Goal: Task Accomplishment & Management: Use online tool/utility

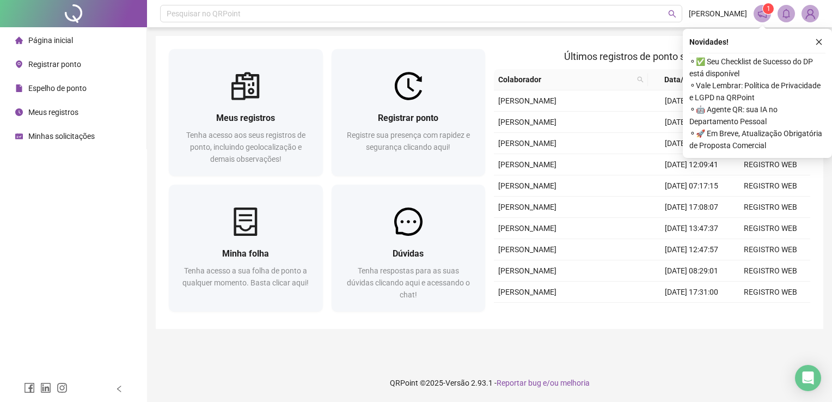
click at [397, 161] on div "Registre sua presença com rapidez e segurança clicando aqui!" at bounding box center [409, 147] width 128 height 36
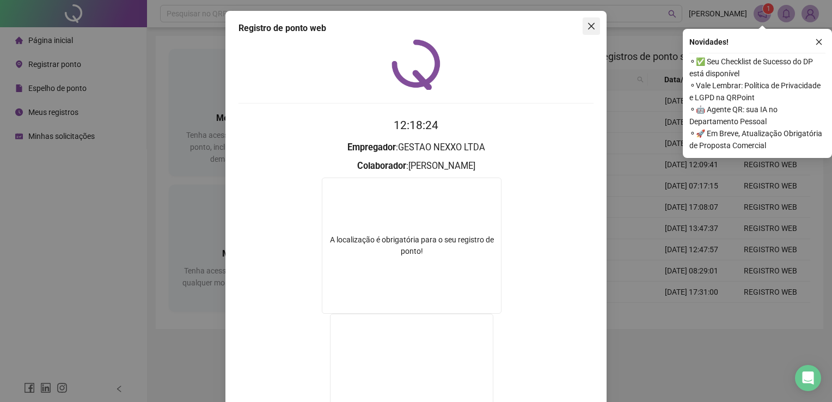
click at [586, 31] on button "Close" at bounding box center [591, 25] width 17 height 17
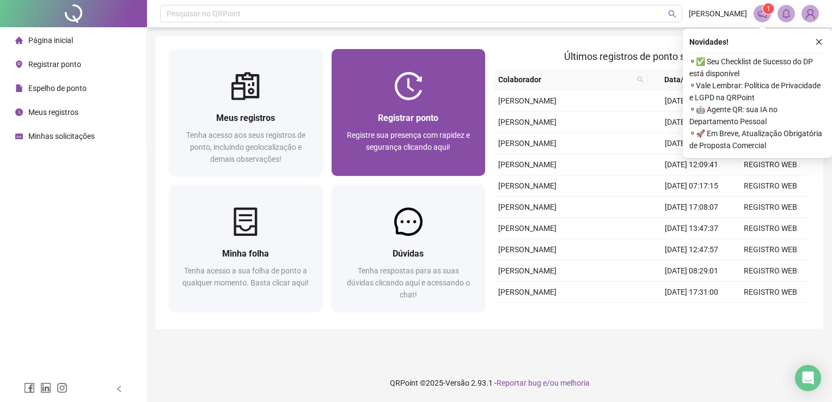
click at [438, 124] on div "Registrar ponto" at bounding box center [409, 118] width 128 height 14
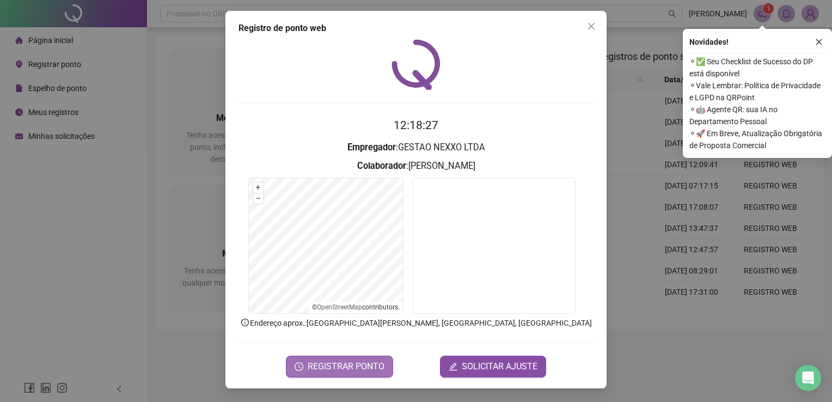
click at [341, 360] on span "REGISTRAR PONTO" at bounding box center [346, 366] width 77 height 13
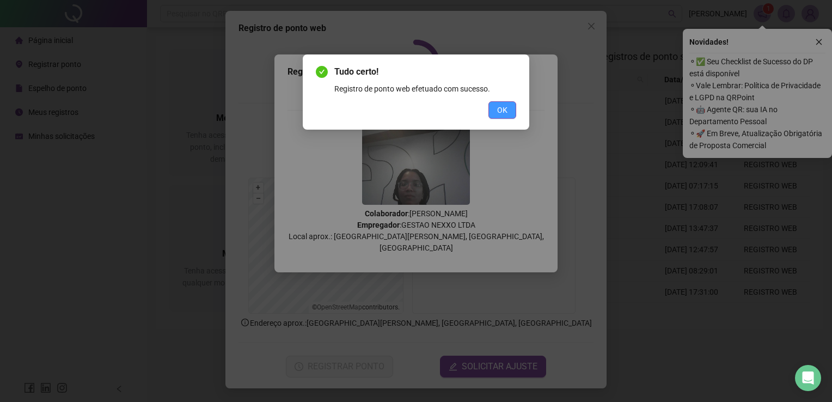
click at [501, 114] on span "OK" at bounding box center [502, 110] width 10 height 12
